Goal: Communication & Community: Participate in discussion

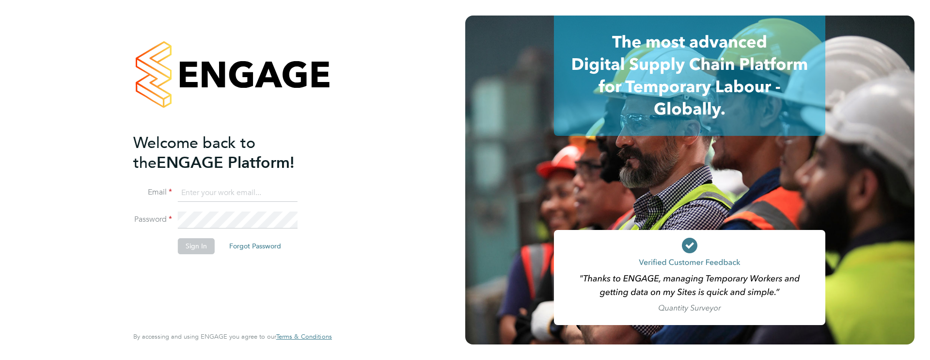
type input "[PERSON_NAME][EMAIL_ADDRESS][PERSON_NAME][DOMAIN_NAME]"
click at [190, 254] on li "Sign In Forgot Password" at bounding box center [227, 250] width 189 height 25
click at [193, 246] on button "Sign In" at bounding box center [196, 246] width 37 height 16
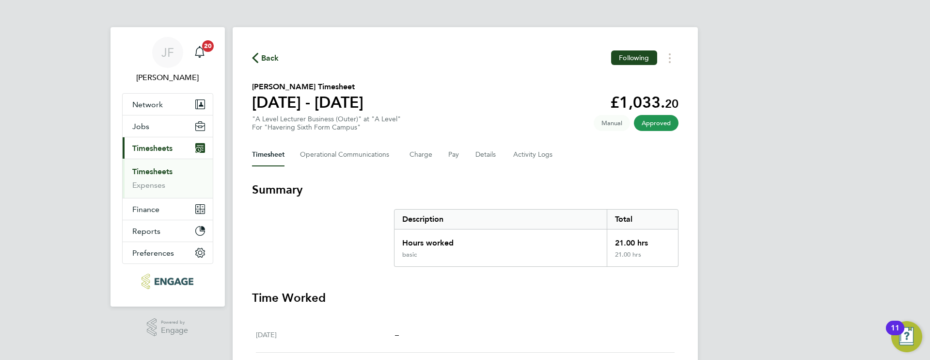
click at [156, 169] on link "Timesheets" at bounding box center [152, 171] width 40 height 9
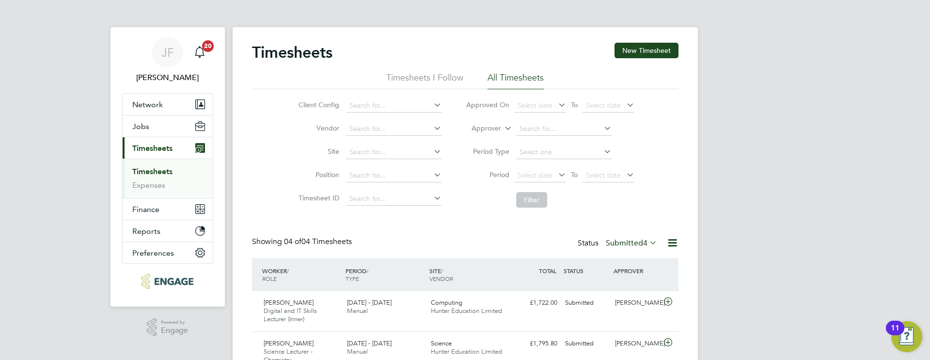
click at [160, 169] on link "Timesheets" at bounding box center [152, 171] width 40 height 9
click at [151, 128] on button "Jobs" at bounding box center [168, 125] width 90 height 21
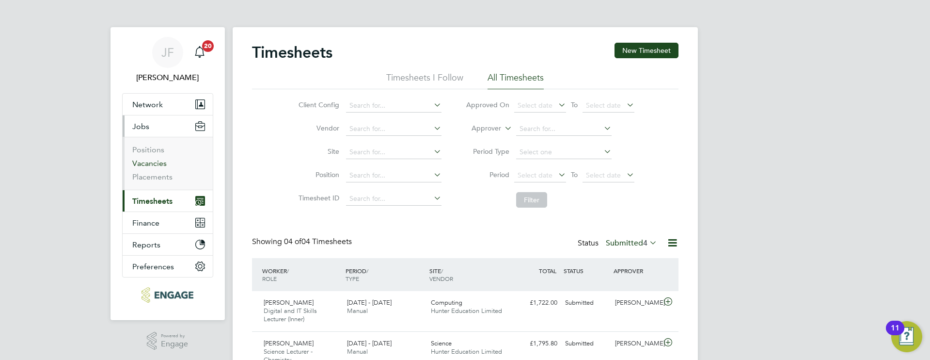
click at [152, 165] on link "Vacancies" at bounding box center [149, 163] width 34 height 9
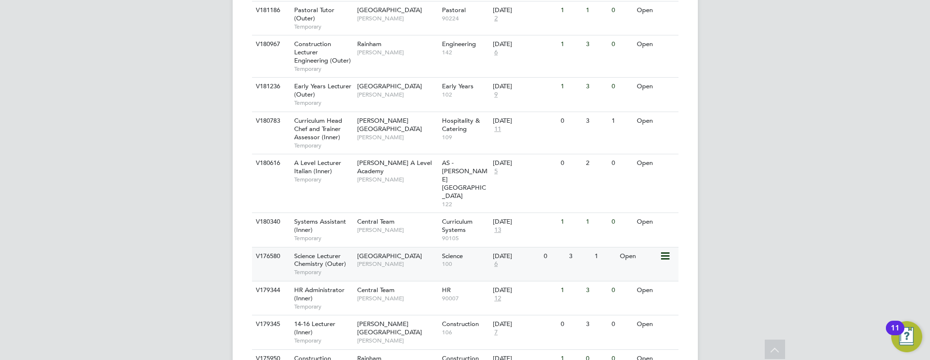
scroll to position [439, 0]
click at [317, 319] on span "14-16 Lecturer (Inner)" at bounding box center [314, 327] width 41 height 16
click at [357, 315] on div "Hackney Campus Nathan Morris" at bounding box center [397, 331] width 85 height 33
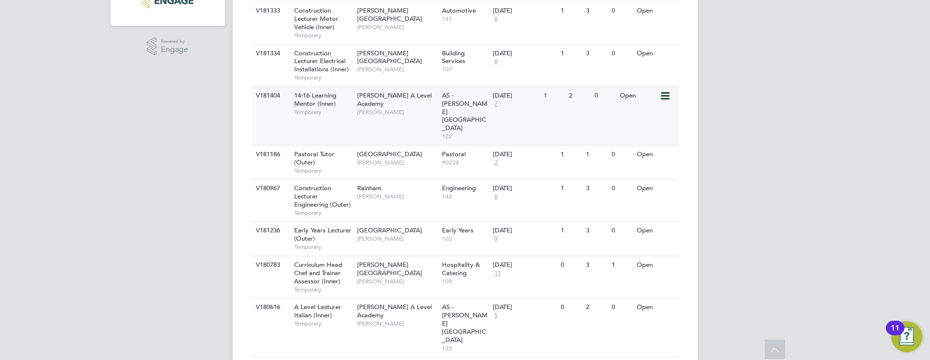
scroll to position [292, 0]
click at [326, 106] on span "14-16 Learning Mentor (Inner)" at bounding box center [315, 102] width 42 height 16
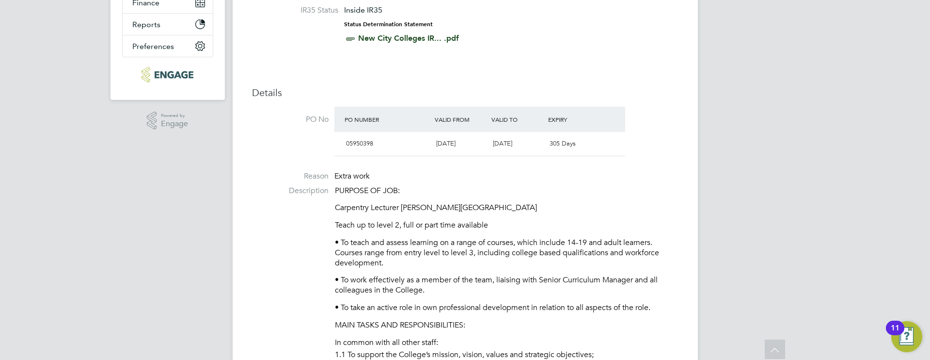
scroll to position [220, 0]
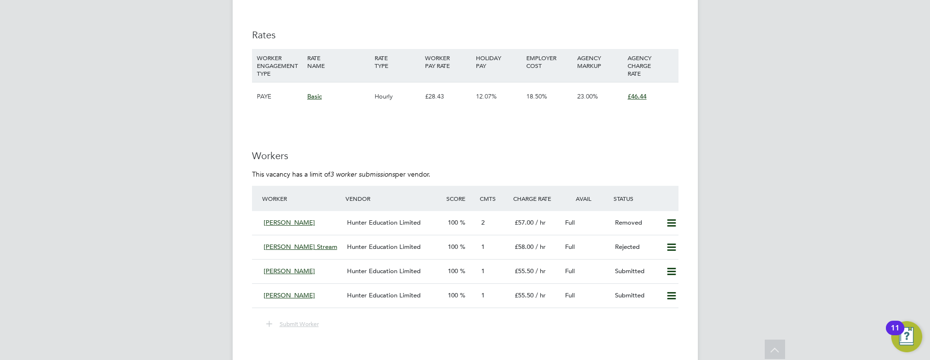
scroll to position [1700, 0]
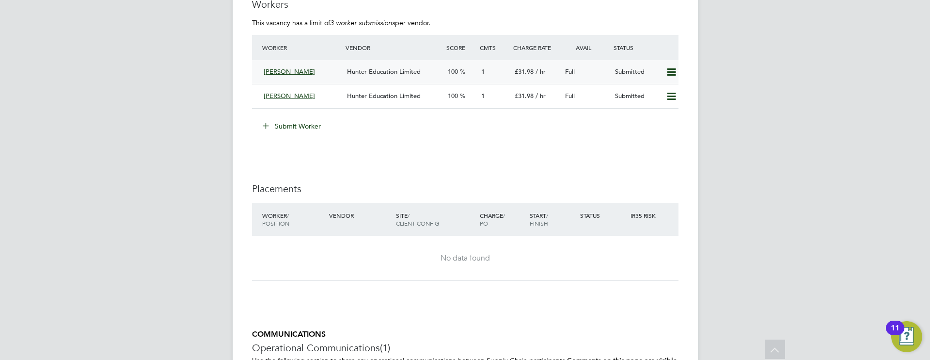
scroll to position [1588, 0]
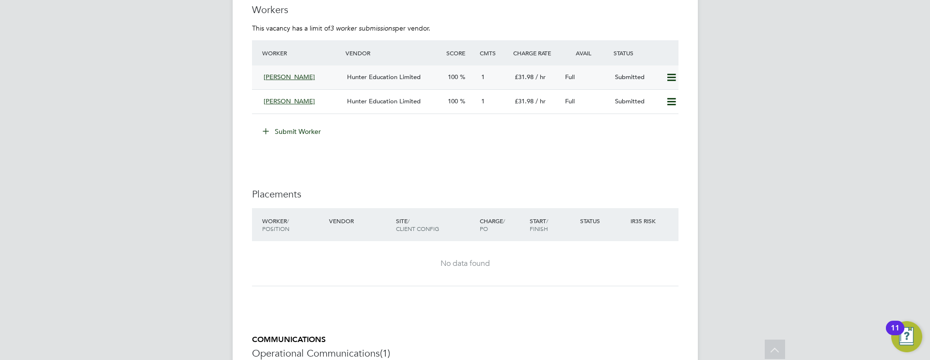
click at [323, 79] on div "Adebisi Adedayo" at bounding box center [302, 77] width 84 height 16
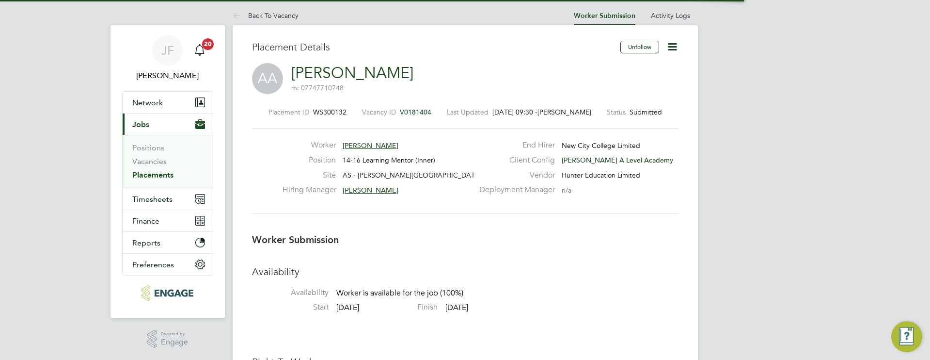
scroll to position [5, 5]
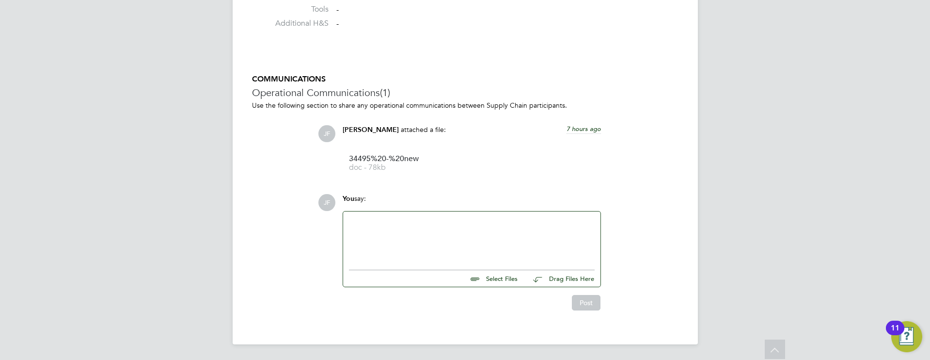
click at [374, 228] on div at bounding box center [472, 238] width 246 height 42
click at [350, 220] on div "Do you wish to speak with Adebisi?" at bounding box center [472, 238] width 246 height 42
click at [591, 301] on button "Post" at bounding box center [586, 303] width 29 height 16
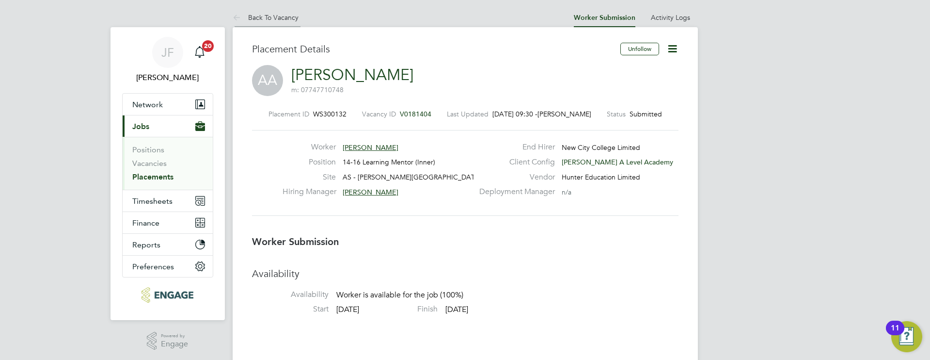
click at [268, 18] on link "Back To Vacancy" at bounding box center [266, 17] width 66 height 9
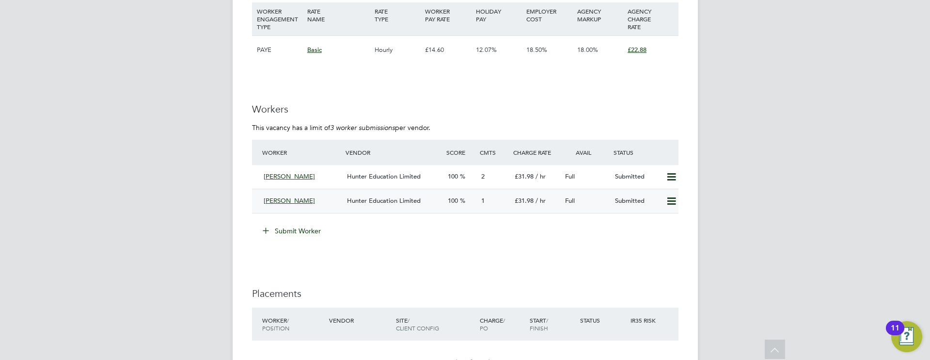
click at [353, 199] on span "Hunter Education Limited" at bounding box center [384, 200] width 74 height 8
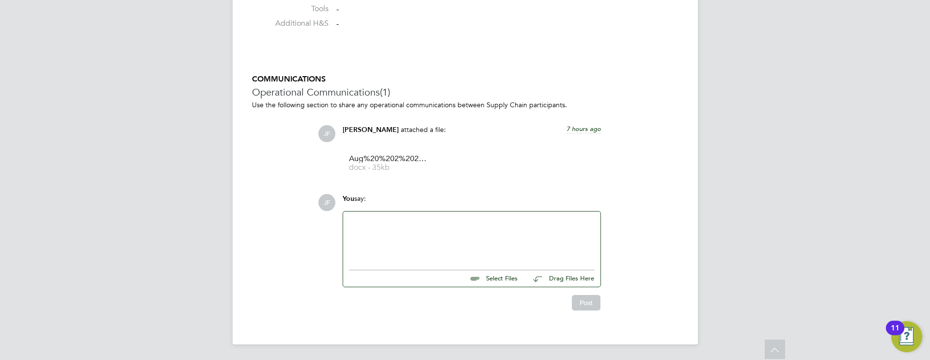
click at [405, 234] on div at bounding box center [472, 238] width 246 height 42
click at [583, 301] on button "Post" at bounding box center [586, 303] width 29 height 16
